Goal: Information Seeking & Learning: Learn about a topic

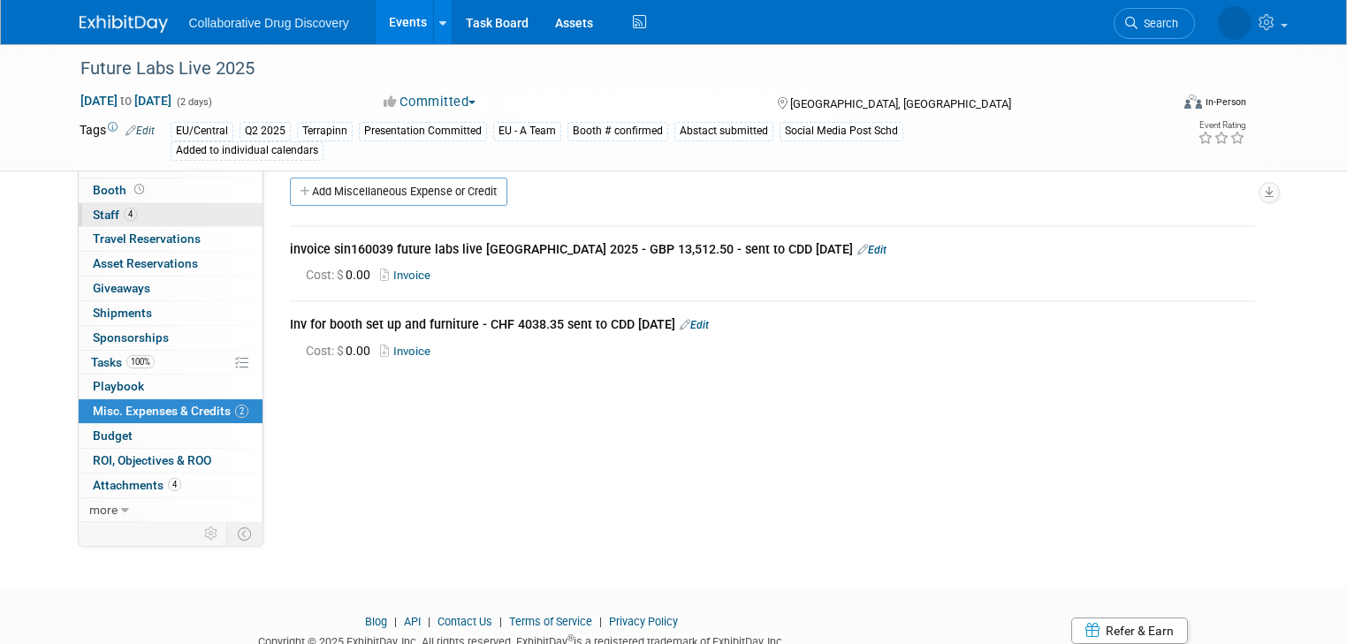
click at [95, 214] on span "Staff 4" at bounding box center [115, 215] width 44 height 14
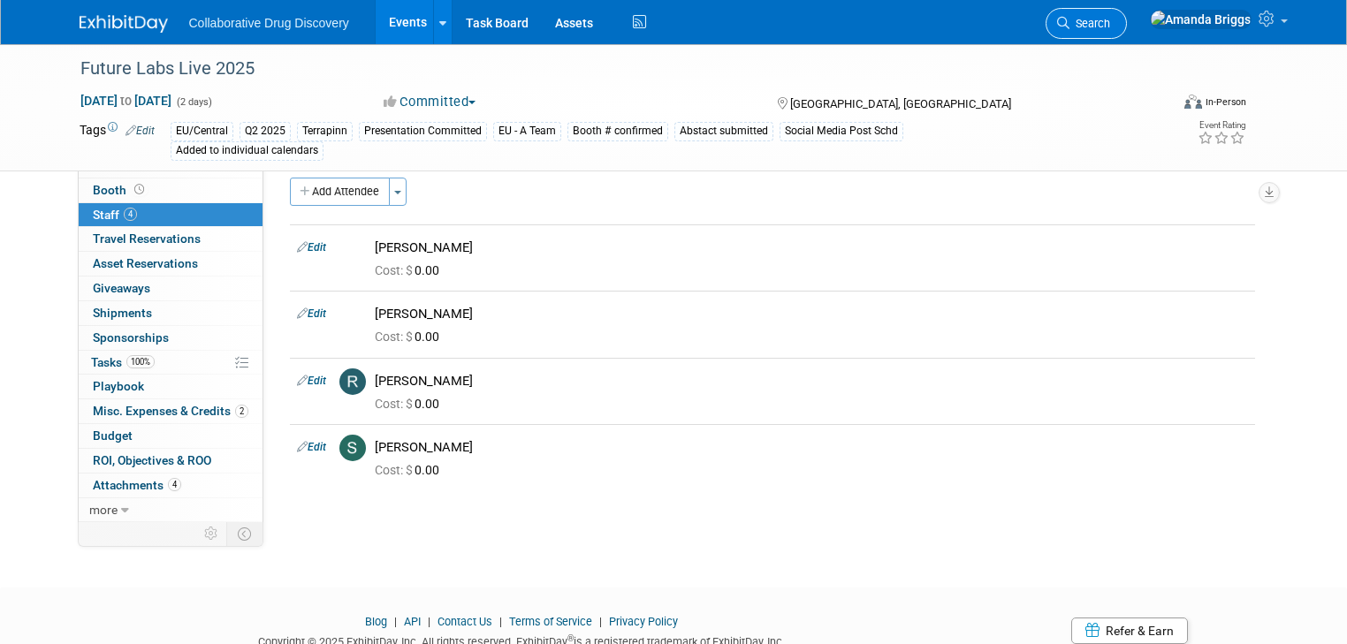
click at [1110, 24] on span "Search" at bounding box center [1089, 23] width 41 height 13
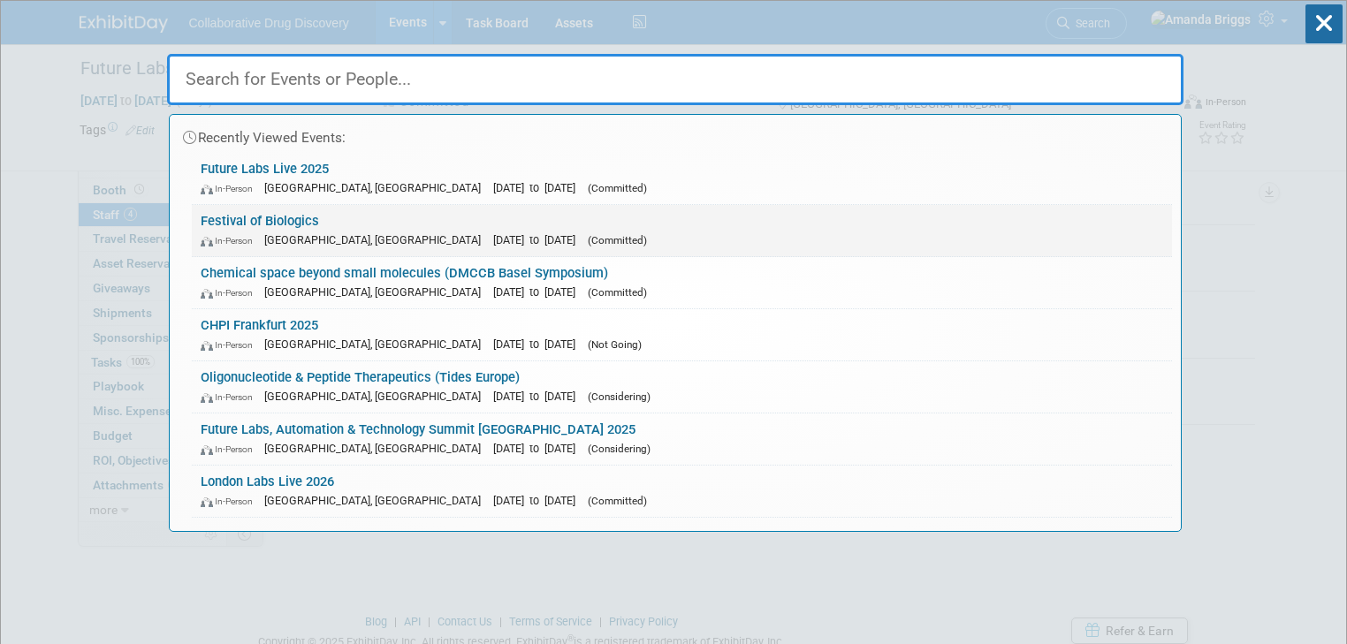
click at [265, 217] on link "Festival of Biologics In-Person Basel, Switzerland Sep 30, 2025 to Oct 2, 2025 …" at bounding box center [682, 230] width 980 height 51
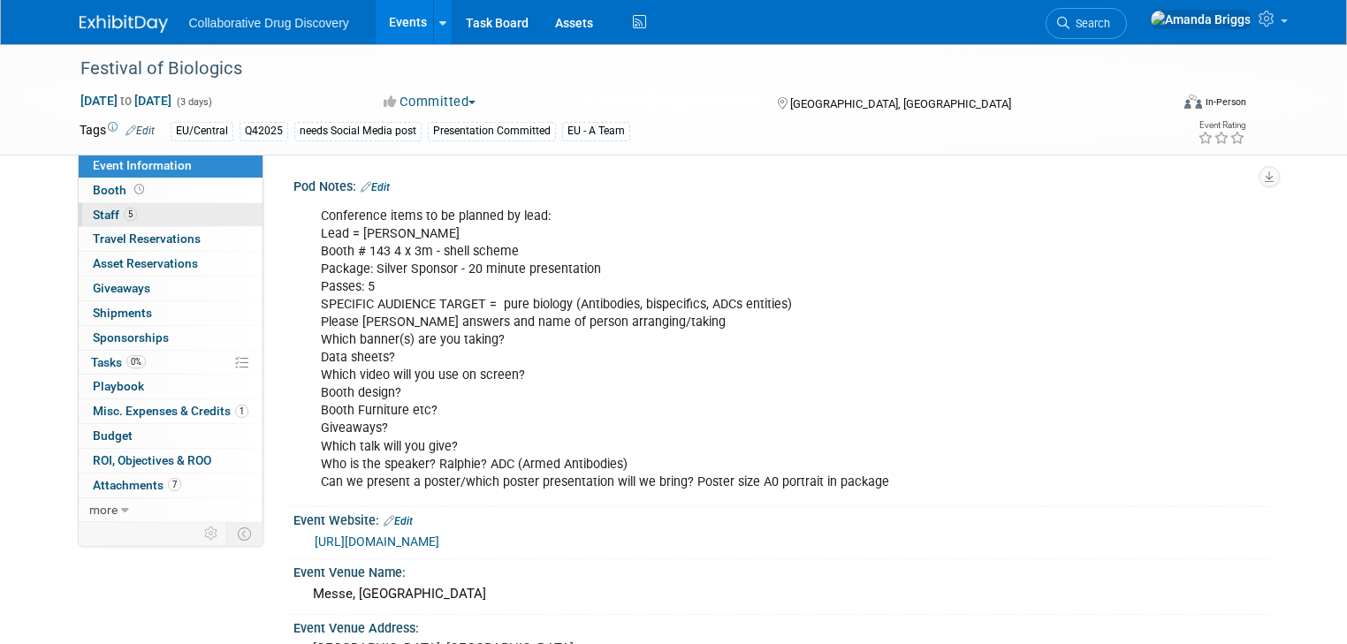
click at [93, 212] on span "Staff 5" at bounding box center [115, 215] width 44 height 14
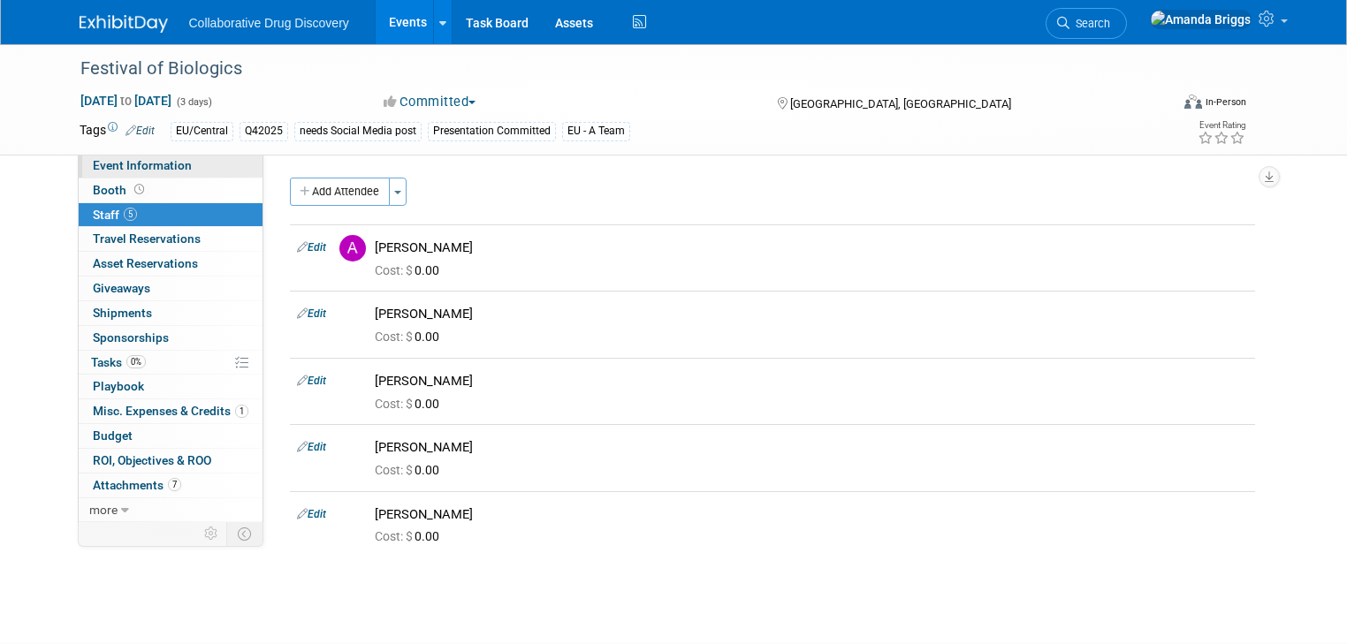
click at [150, 168] on span "Event Information" at bounding box center [142, 165] width 99 height 14
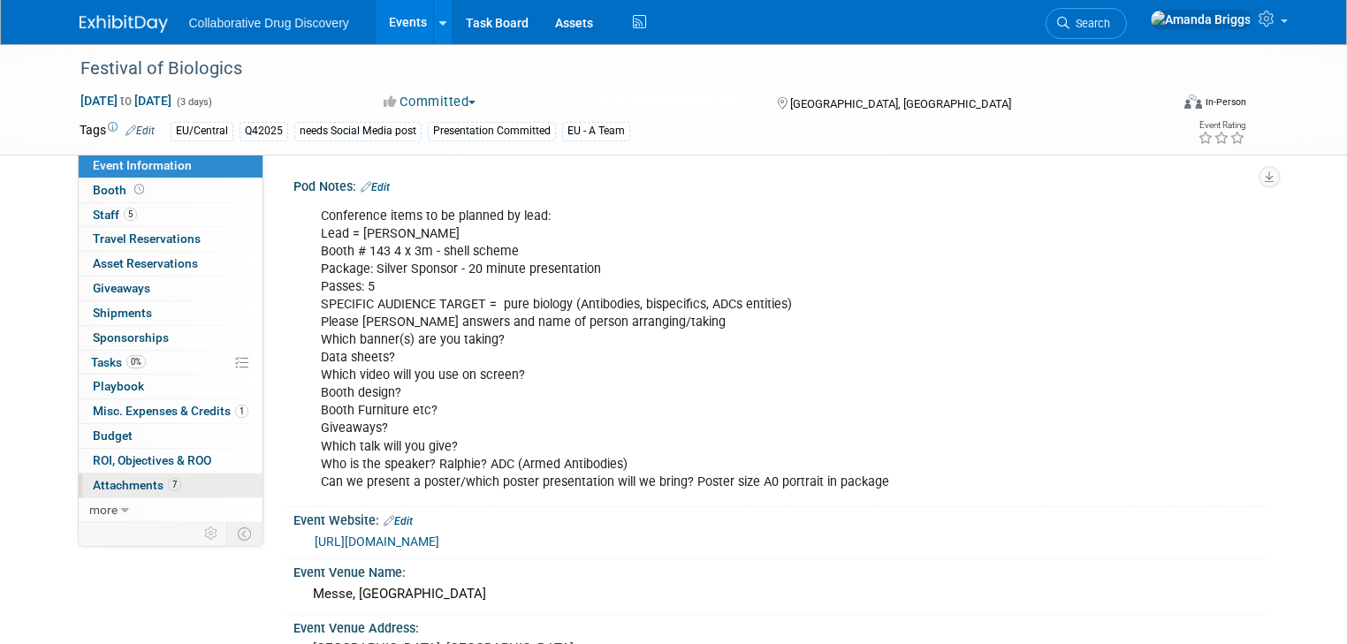
click at [96, 487] on span "Attachments 7" at bounding box center [137, 485] width 88 height 14
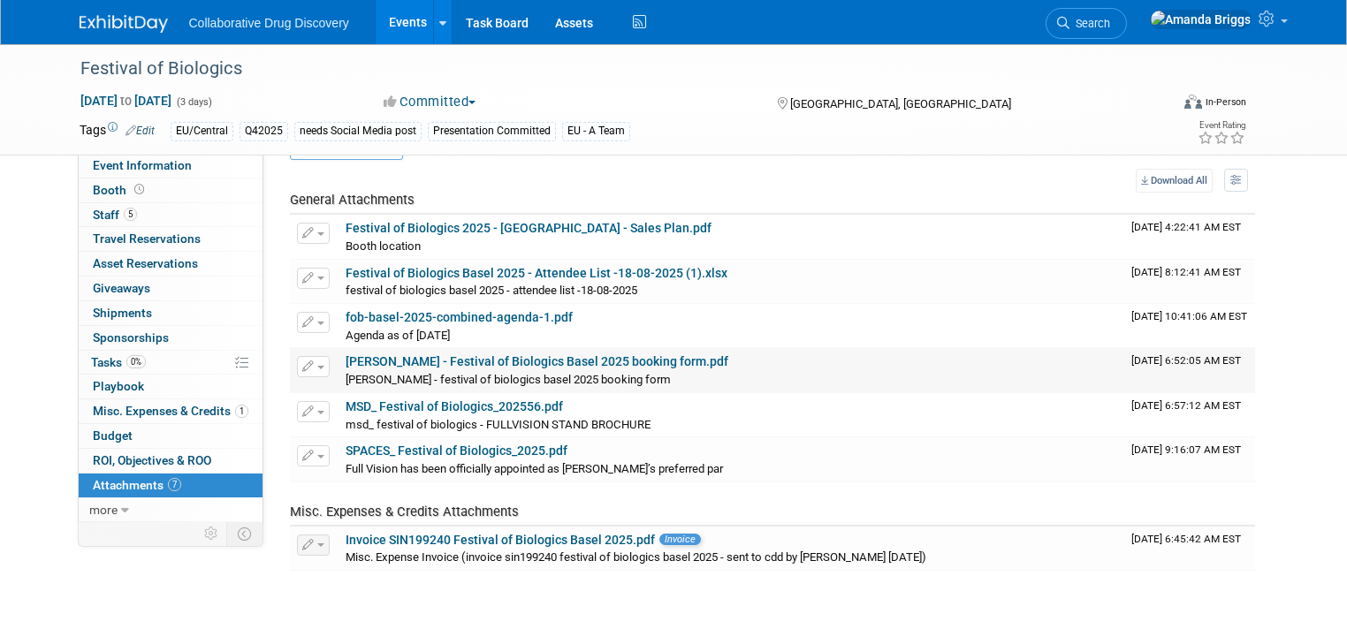
scroll to position [71, 0]
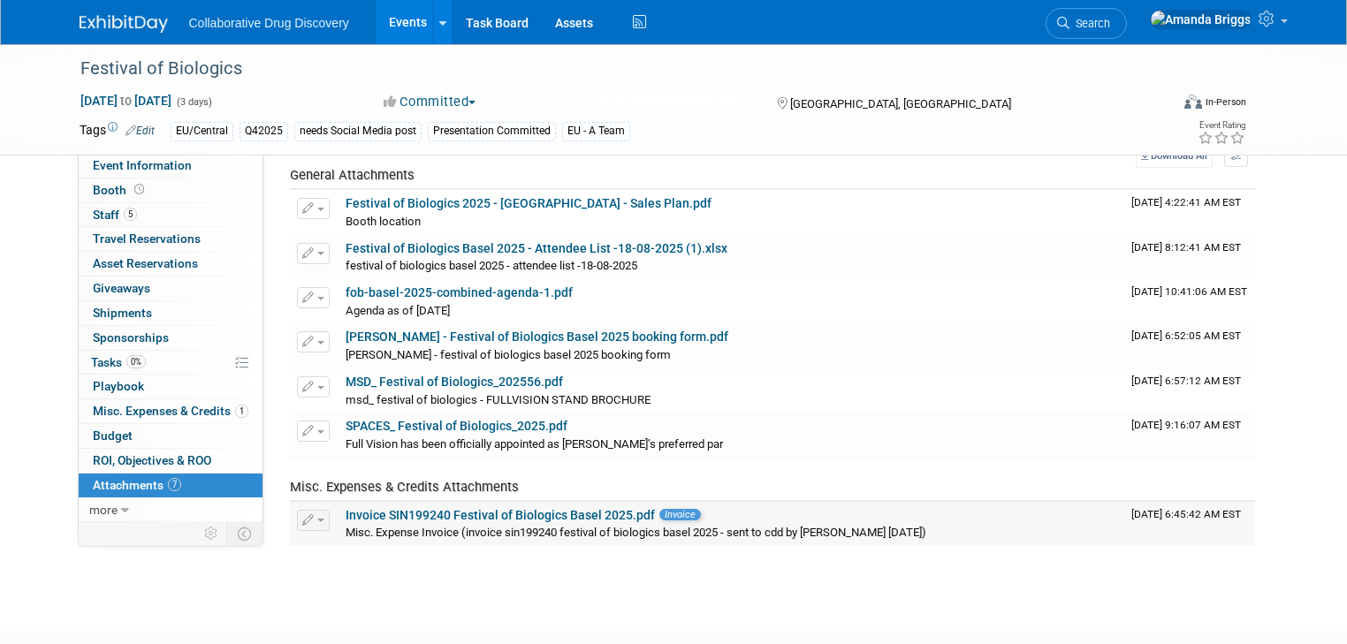
click at [470, 510] on link "Invoice SIN199240 Festival of Biologics Basel 2025.pdf" at bounding box center [500, 515] width 309 height 14
click at [470, 337] on link "Mel Berg - Festival of Biologics Basel 2025 booking form.pdf" at bounding box center [537, 337] width 383 height 14
click at [1110, 25] on span "Search" at bounding box center [1089, 23] width 41 height 13
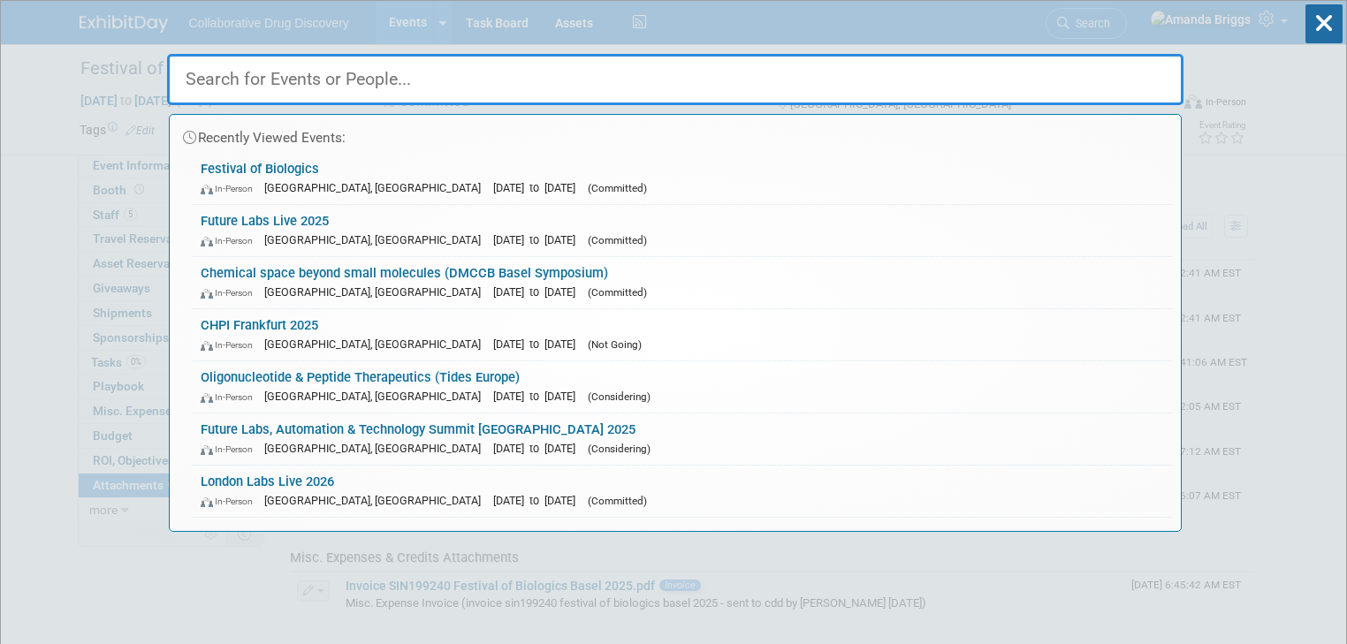
click at [518, 91] on input "text" at bounding box center [675, 79] width 1016 height 51
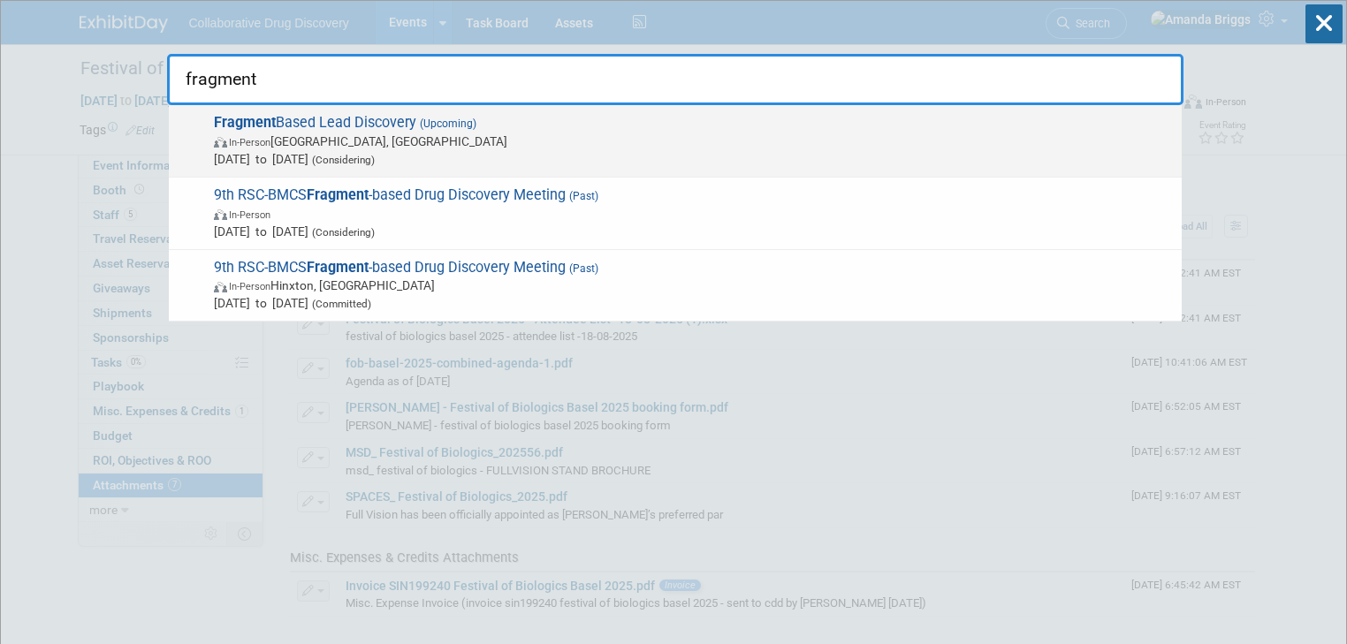
type input "fragment"
click at [345, 118] on span "Fragment Based Lead Discovery (Upcoming) In-Person Cambridge, United Kingdom Se…" at bounding box center [691, 141] width 964 height 54
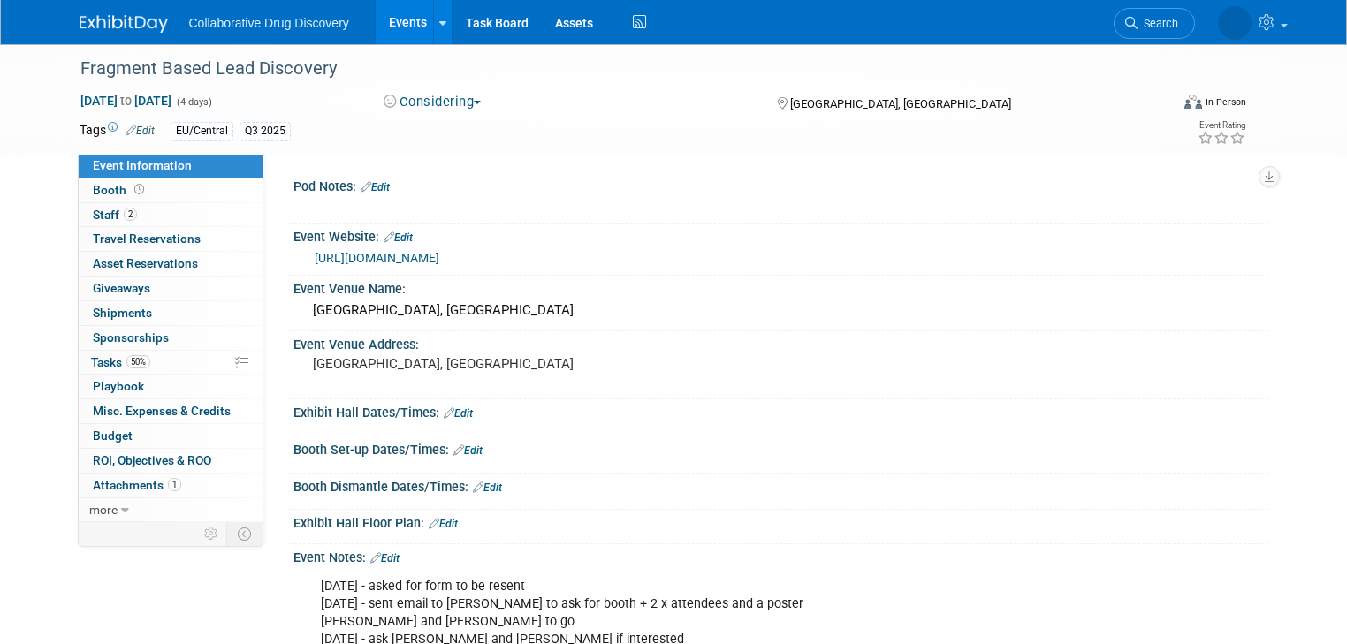
click at [471, 99] on button "Considering" at bounding box center [432, 102] width 110 height 19
click at [452, 131] on link "Committed" at bounding box center [448, 130] width 140 height 25
click at [314, 75] on div "Fragment Based Lead Discovery" at bounding box center [610, 69] width 1073 height 32
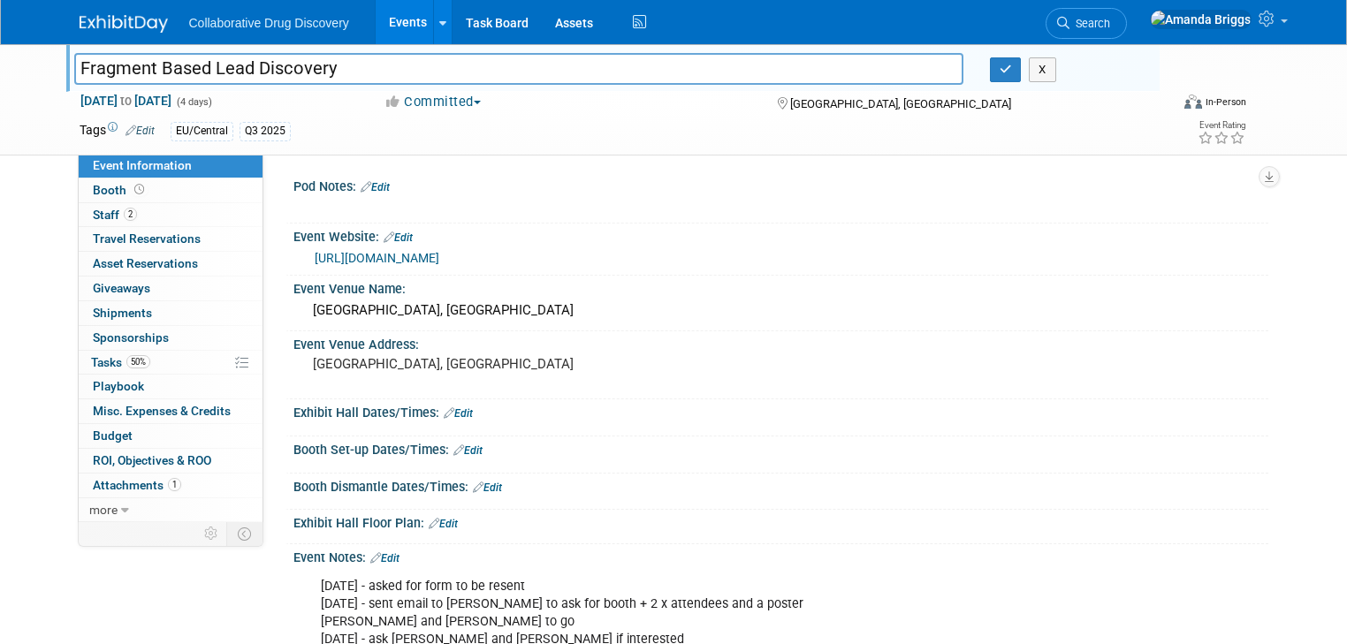
drag, startPoint x: 322, startPoint y: 69, endPoint x: 64, endPoint y: 74, distance: 258.1
click at [74, 74] on input "Fragment Based Lead Discovery" at bounding box center [518, 68] width 889 height 31
click at [1009, 72] on icon "button" at bounding box center [1005, 69] width 12 height 11
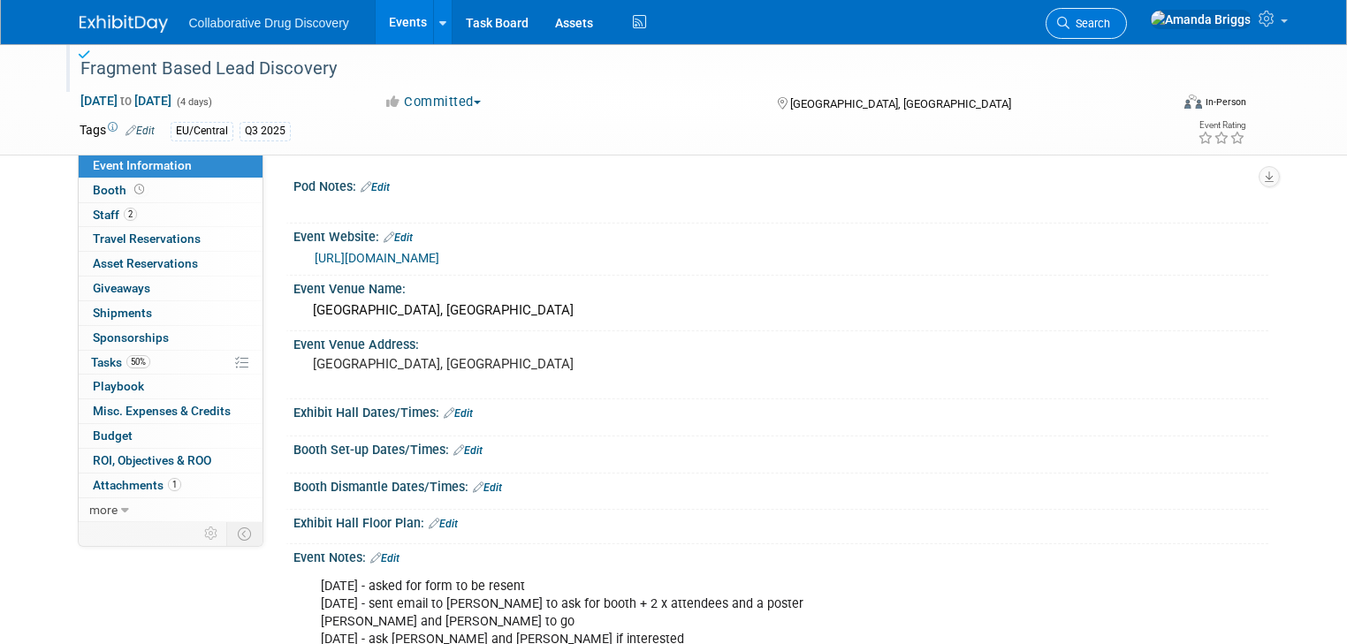
click at [1110, 20] on span "Search" at bounding box center [1089, 23] width 41 height 13
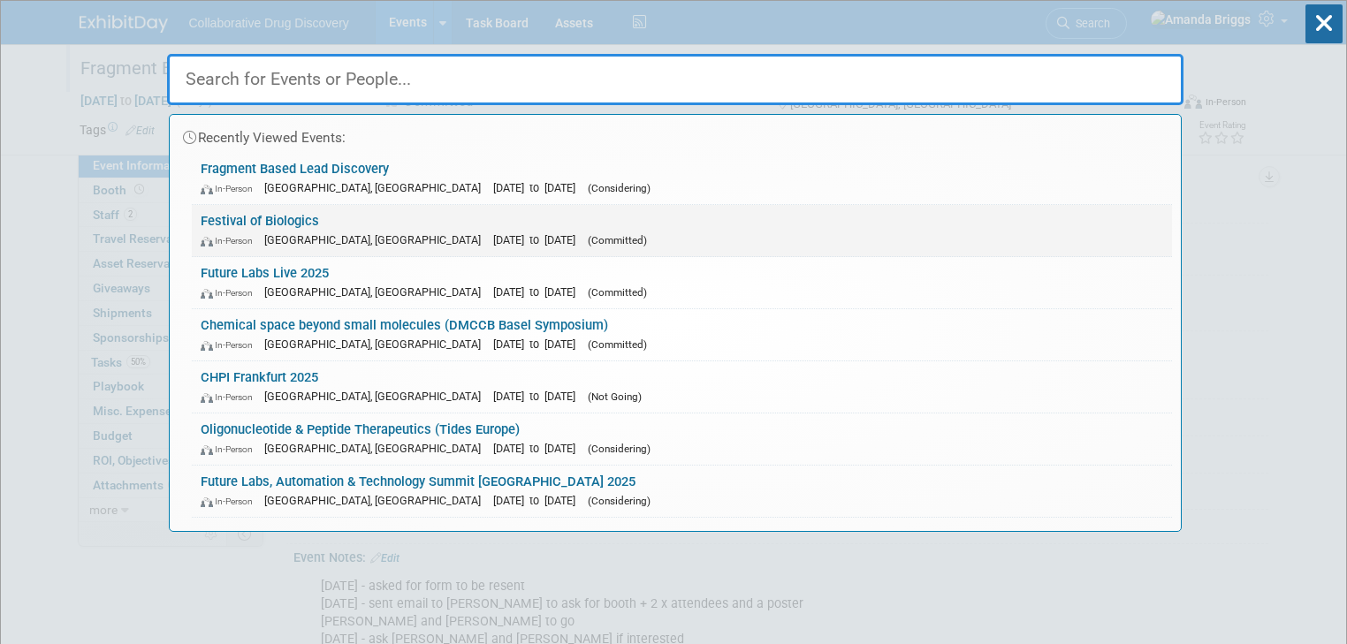
click at [286, 216] on link "Festival of Biologics In-Person Basel, Switzerland Sep 30, 2025 to Oct 2, 2025 …" at bounding box center [682, 230] width 980 height 51
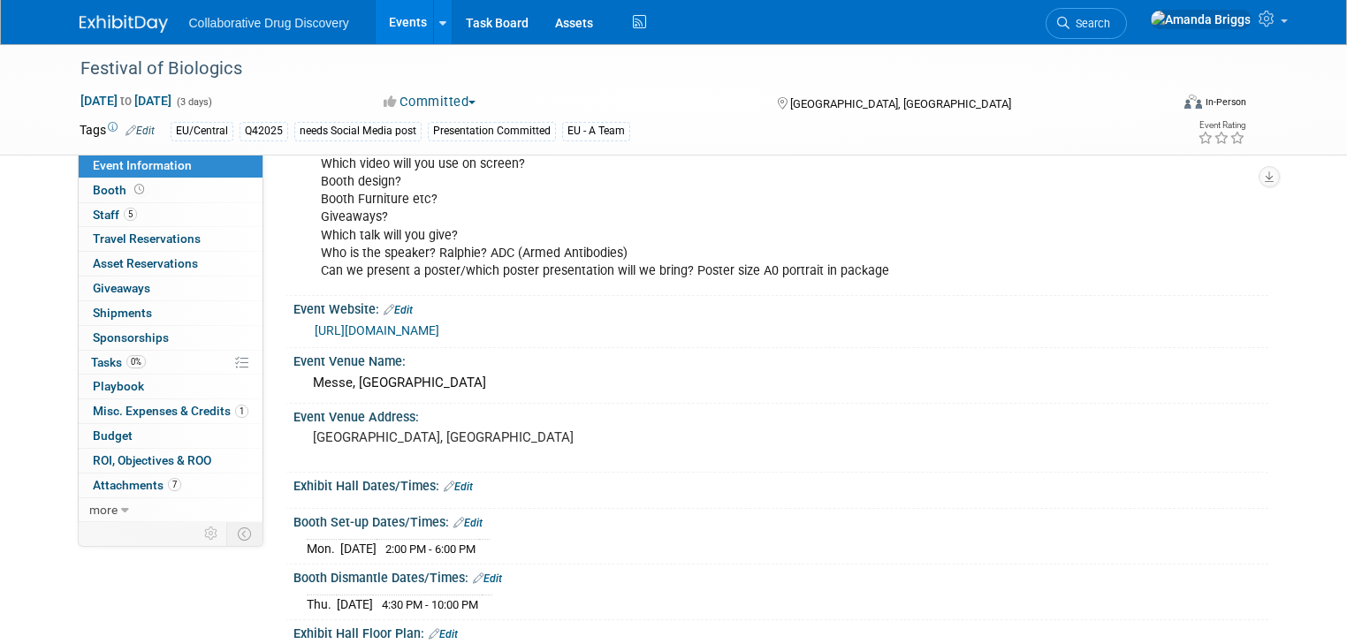
scroll to position [212, 0]
click at [439, 332] on link "[URL][DOMAIN_NAME]" at bounding box center [377, 330] width 125 height 14
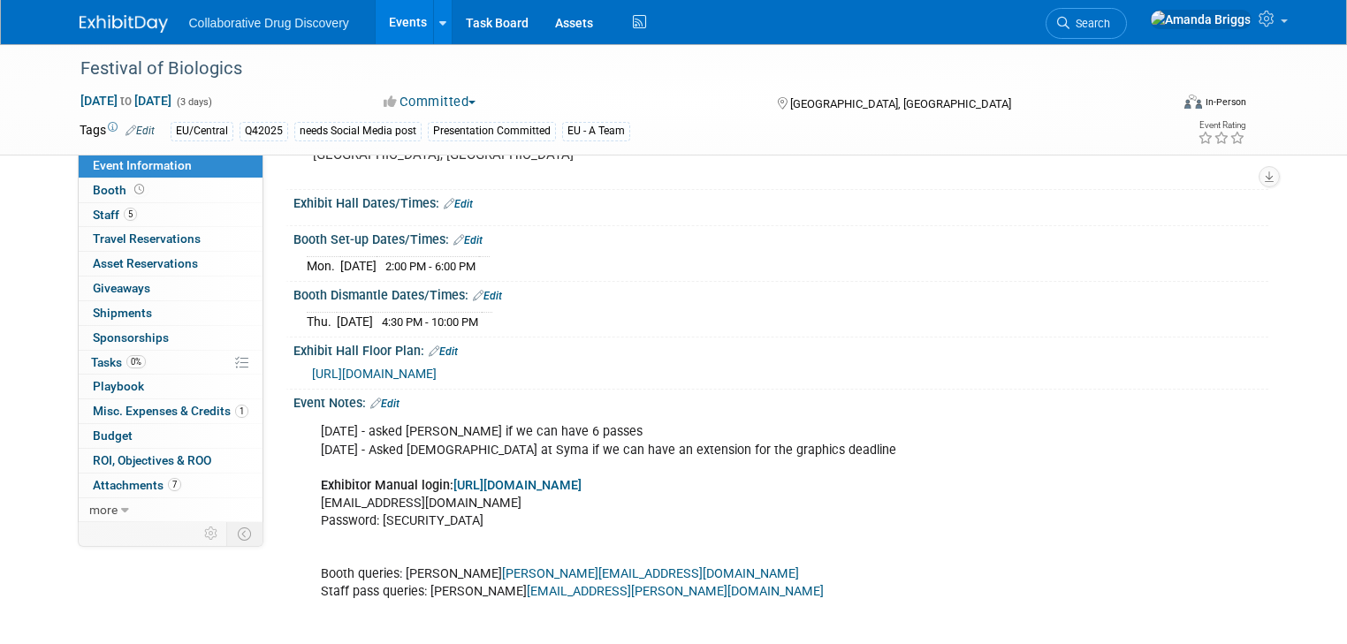
scroll to position [495, 0]
click at [437, 380] on span "[URL][DOMAIN_NAME]" at bounding box center [374, 373] width 125 height 14
